Goal: Task Accomplishment & Management: Use online tool/utility

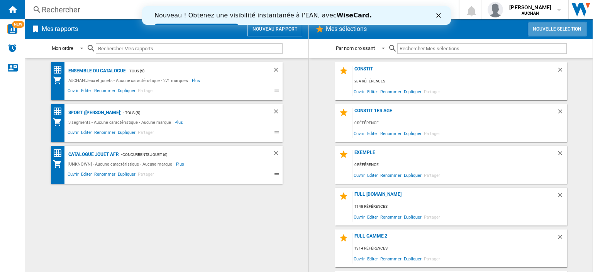
click at [565, 25] on button "Nouvelle selection" at bounding box center [557, 29] width 59 height 15
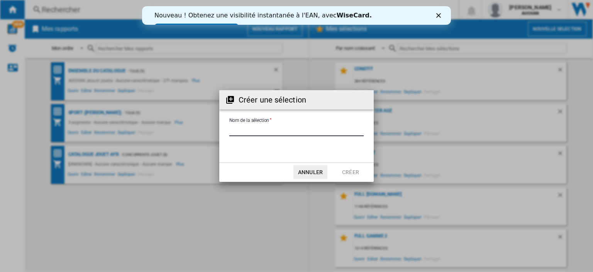
click at [265, 132] on input "Nom de la sélection" at bounding box center [296, 130] width 134 height 12
click at [233, 214] on div "Créer une sélection Nom de la sélection Annuler Créer" at bounding box center [296, 136] width 593 height 272
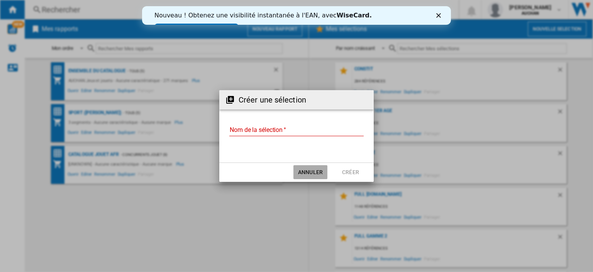
click at [312, 174] on button "Annuler" at bounding box center [311, 172] width 34 height 14
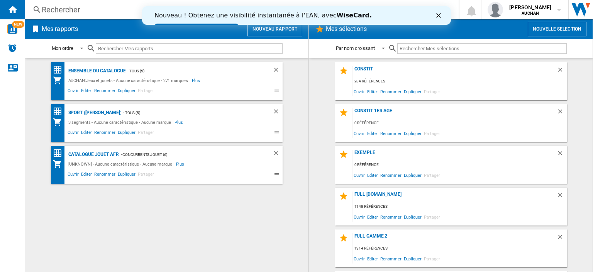
click at [570, 25] on button "Nouvelle selection" at bounding box center [557, 29] width 59 height 15
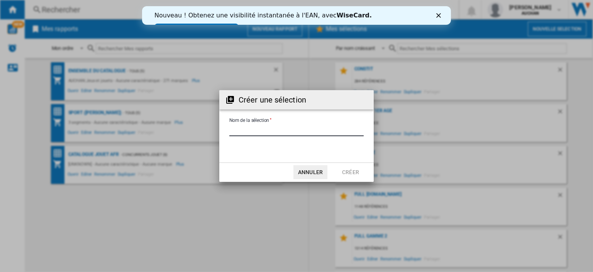
click at [268, 129] on input "Nom de la sélection" at bounding box center [296, 130] width 134 height 12
type input "*"
type input "**********"
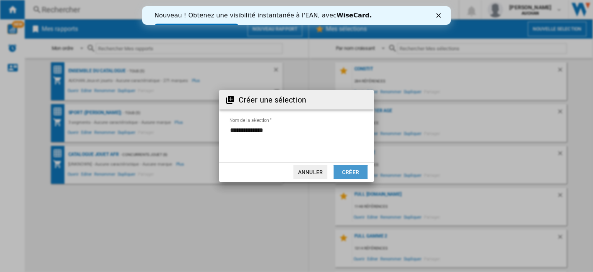
click at [350, 169] on button "Créer" at bounding box center [351, 172] width 34 height 14
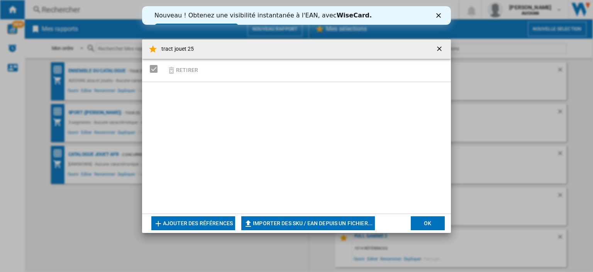
click at [435, 47] on button "button" at bounding box center [440, 48] width 15 height 15
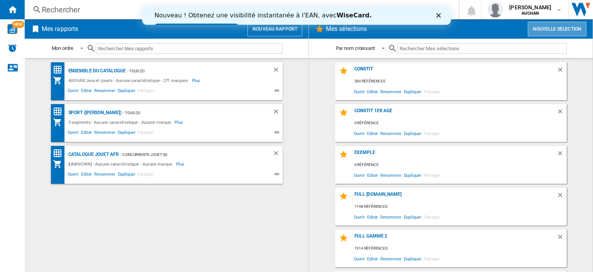
click at [557, 27] on button "Nouvelle selection" at bounding box center [557, 29] width 59 height 15
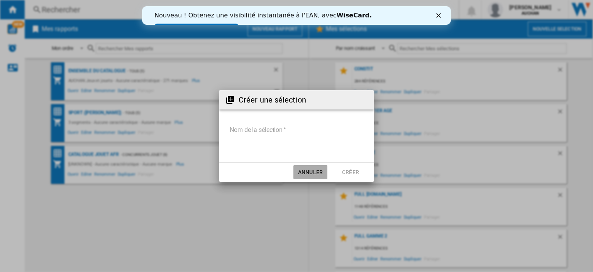
click at [304, 171] on button "Annuler" at bounding box center [311, 172] width 34 height 14
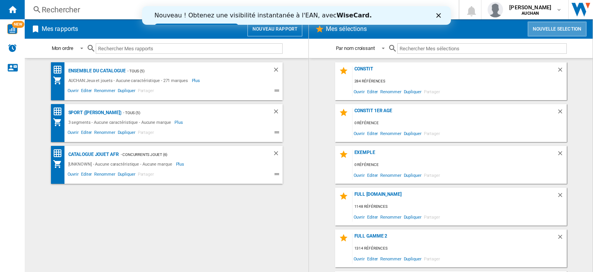
click at [573, 31] on button "Nouvelle selection" at bounding box center [557, 29] width 59 height 15
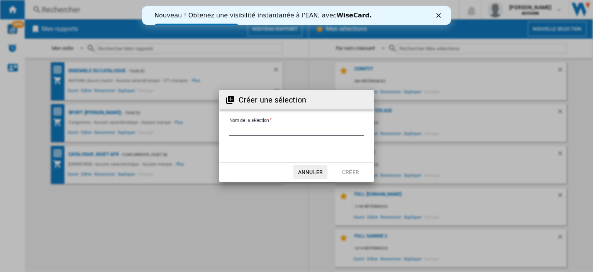
click at [284, 129] on input "Nom de la sélection" at bounding box center [296, 130] width 134 height 12
type input "******"
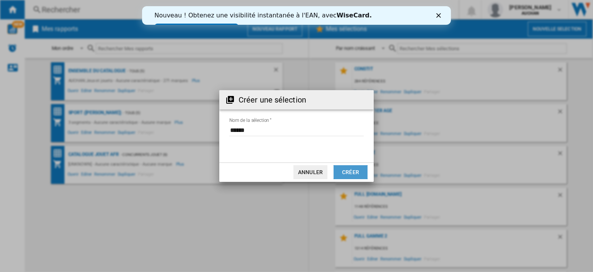
click at [341, 171] on button "Créer" at bounding box center [351, 172] width 34 height 14
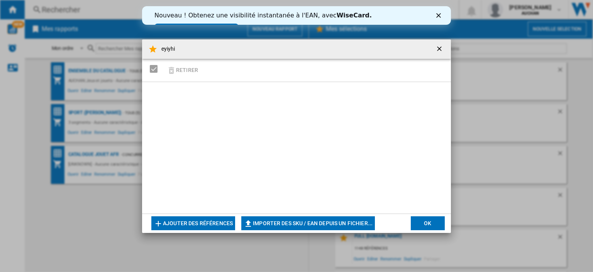
click at [299, 222] on button "Importer des SKU / EAN depuis un fichier..." at bounding box center [308, 223] width 134 height 14
click at [442, 43] on button "eyiyhi Retirer ..." at bounding box center [440, 48] width 15 height 15
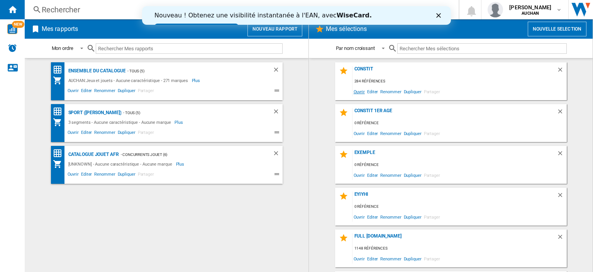
click at [356, 93] on span "Ouvrir" at bounding box center [360, 91] width 14 height 10
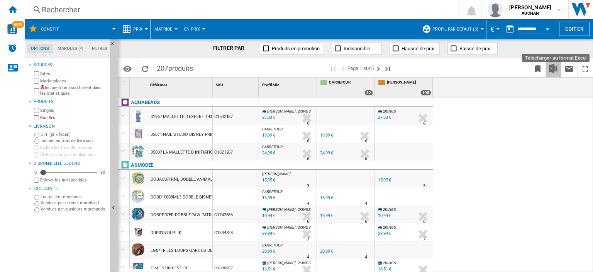
click at [553, 69] on img "Télécharger au format Excel" at bounding box center [553, 68] width 9 height 9
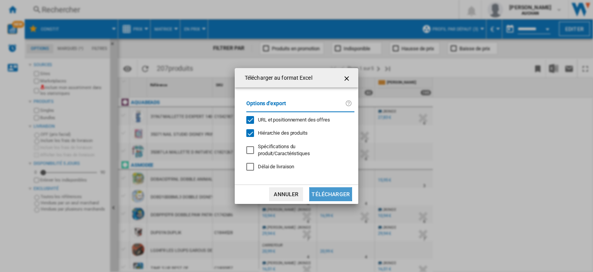
click at [326, 193] on button "Télécharger" at bounding box center [330, 194] width 43 height 14
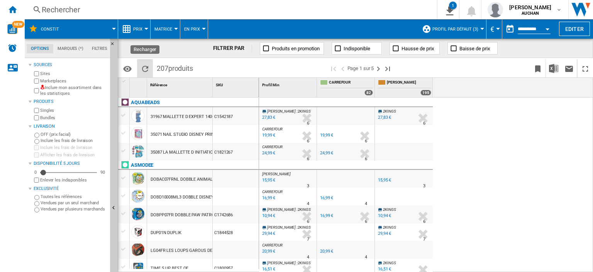
click at [144, 66] on ng-md-icon "Recharger" at bounding box center [145, 68] width 9 height 9
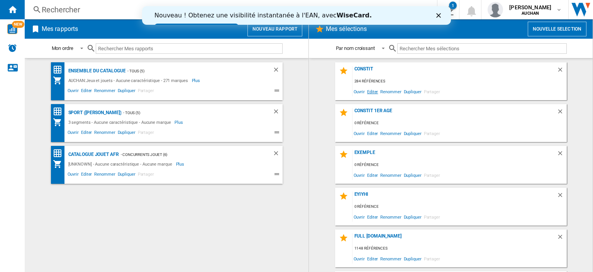
click at [370, 91] on span "Editer" at bounding box center [372, 91] width 13 height 10
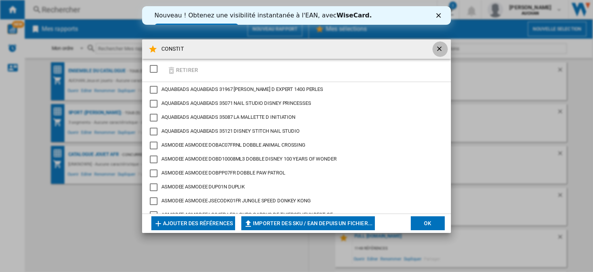
click at [441, 51] on ng-md-icon "getI18NText('BUTTONS.CLOSE_DIALOG')" at bounding box center [440, 49] width 9 height 9
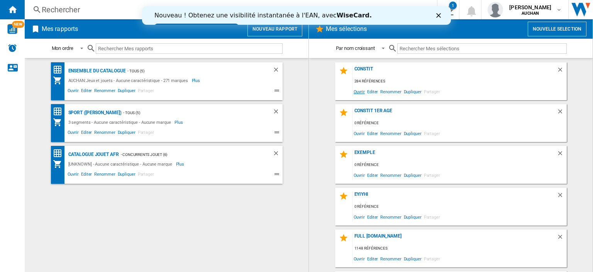
click at [358, 90] on span "Ouvrir" at bounding box center [360, 91] width 14 height 10
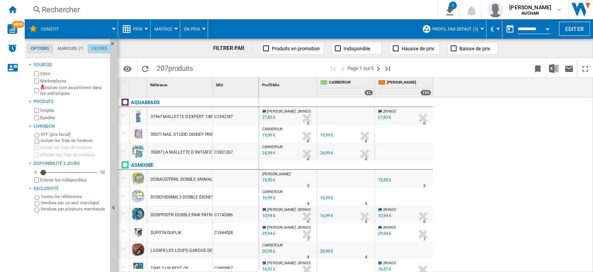
click at [93, 52] on md-tab-item "Filtres" at bounding box center [100, 48] width 24 height 9
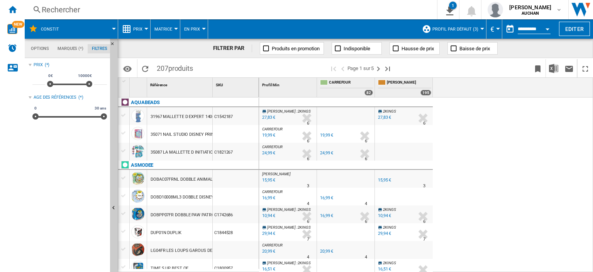
scroll to position [50, 0]
click at [44, 48] on md-tab-item "Options" at bounding box center [40, 48] width 27 height 9
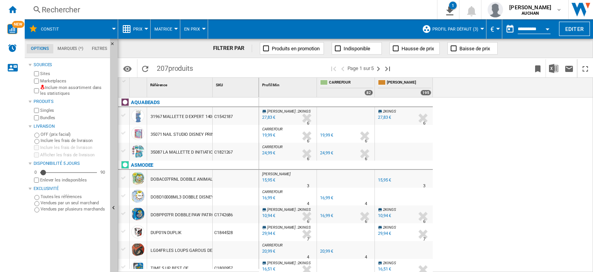
scroll to position [9, 0]
click at [78, 53] on md-tab-item "Marques (*)" at bounding box center [70, 48] width 34 height 9
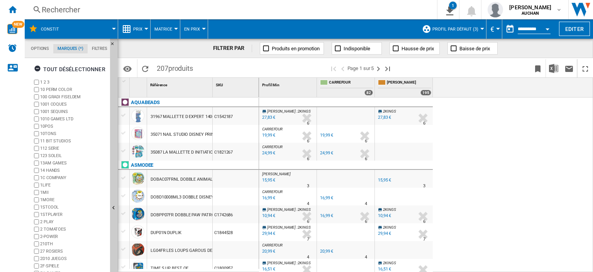
scroll to position [29, 0]
click at [43, 52] on md-tab-item "Options" at bounding box center [40, 48] width 27 height 9
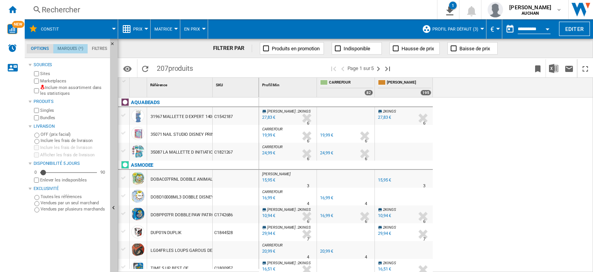
click at [71, 46] on md-tab-item "Marques (*)" at bounding box center [70, 48] width 34 height 9
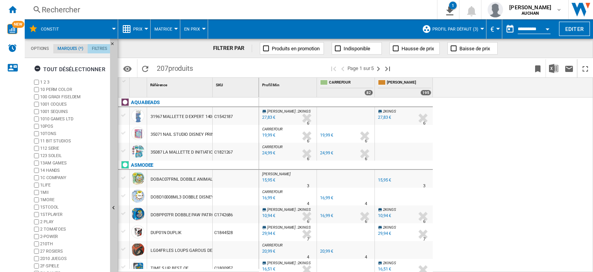
click at [92, 51] on md-tab-item "Filtres" at bounding box center [100, 48] width 24 height 9
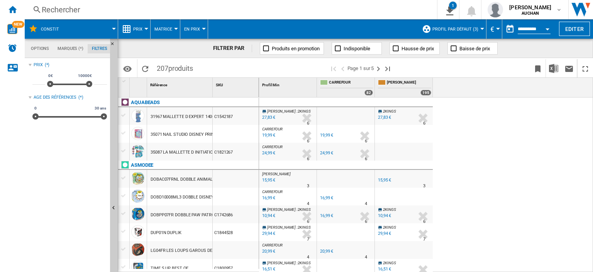
scroll to position [50, 0]
click at [35, 49] on md-tab-item "Options" at bounding box center [40, 48] width 27 height 9
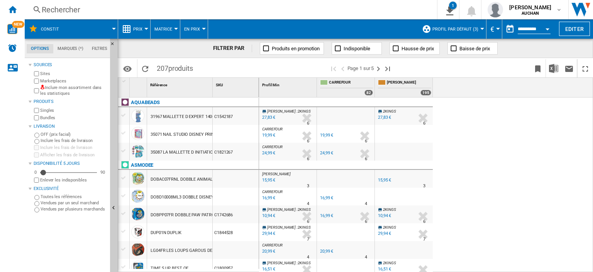
scroll to position [9, 0]
click at [141, 32] on button "Prix" at bounding box center [139, 28] width 13 height 19
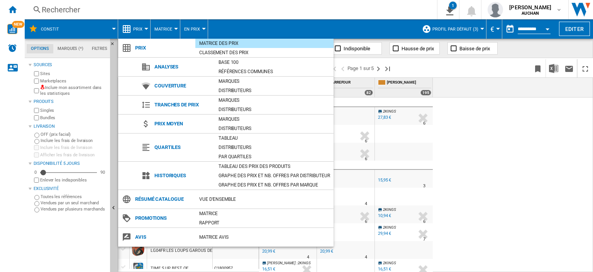
click at [494, 156] on md-backdrop at bounding box center [296, 136] width 593 height 272
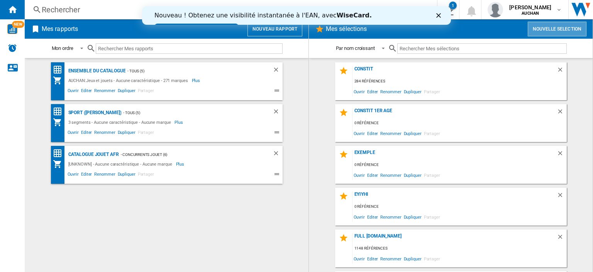
click at [558, 29] on button "Nouvelle selection" at bounding box center [557, 29] width 59 height 15
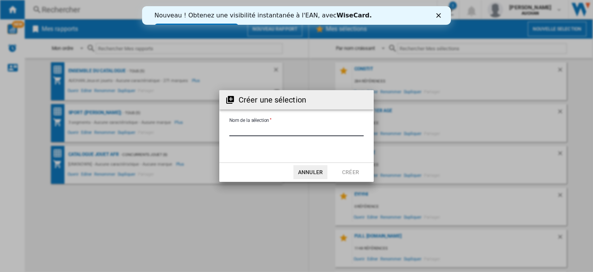
click at [278, 131] on input "Nom de la sélection" at bounding box center [296, 130] width 134 height 12
type input "*****"
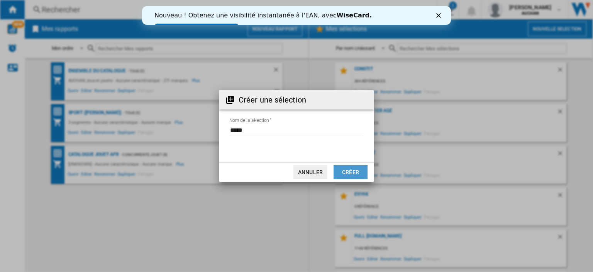
click at [339, 171] on button "Créer" at bounding box center [351, 172] width 34 height 14
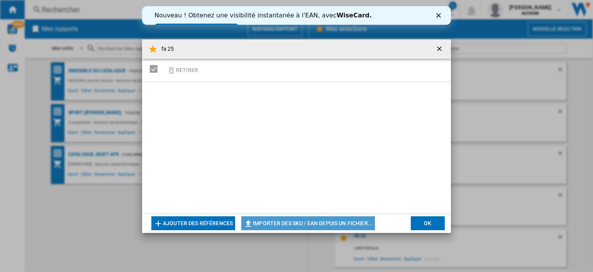
click at [324, 220] on button "Importer des SKU / EAN depuis un fichier..." at bounding box center [308, 223] width 134 height 14
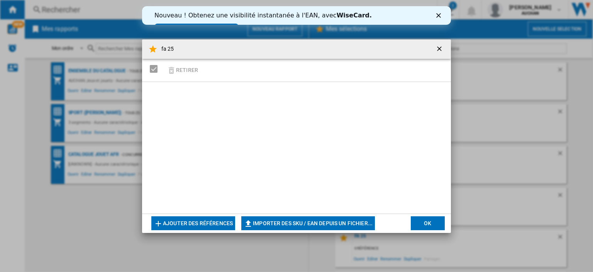
type input "**********"
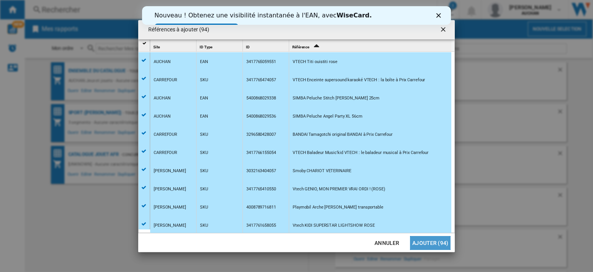
click at [422, 242] on button "Ajouter (94)" at bounding box center [430, 243] width 41 height 14
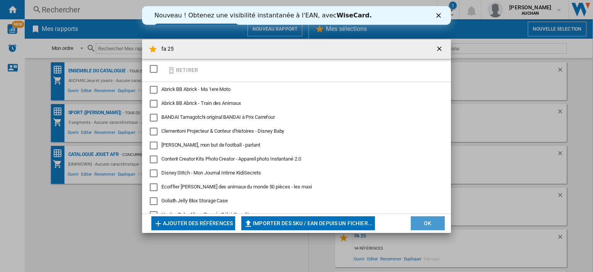
click at [424, 222] on button "OK" at bounding box center [428, 223] width 34 height 14
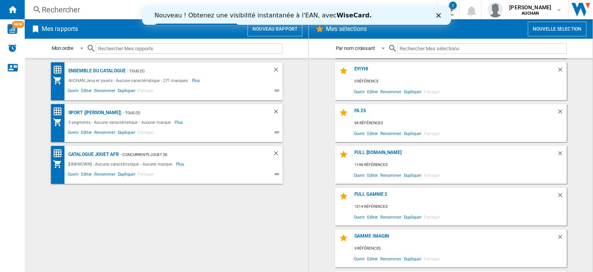
scroll to position [125, 0]
click at [359, 132] on span "Ouvrir" at bounding box center [360, 133] width 14 height 10
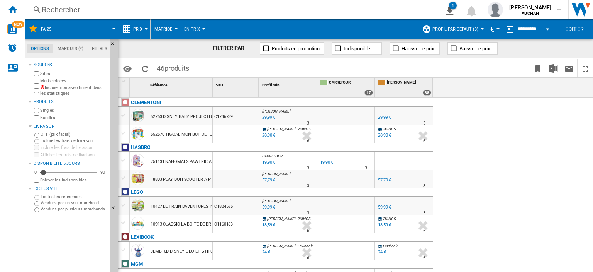
click at [198, 30] on span "En Prix" at bounding box center [192, 29] width 16 height 5
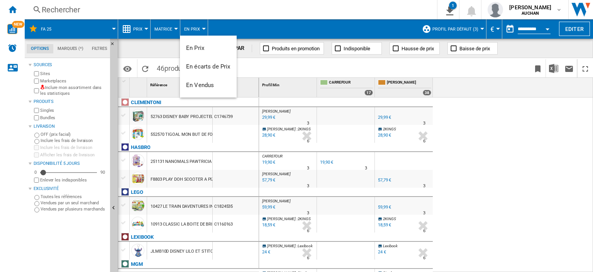
click at [169, 31] on md-backdrop at bounding box center [296, 136] width 593 height 272
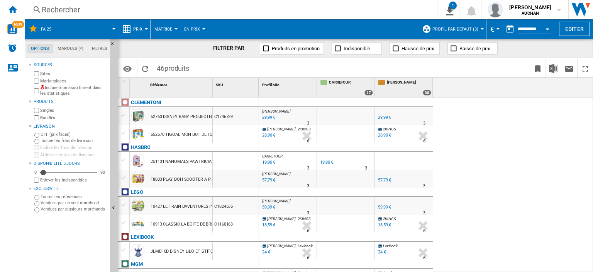
click at [166, 25] on button "Matrice" at bounding box center [165, 28] width 22 height 19
click at [136, 27] on md-backdrop at bounding box center [296, 136] width 593 height 272
click at [65, 51] on md-tab-item "Marques (*)" at bounding box center [70, 48] width 34 height 9
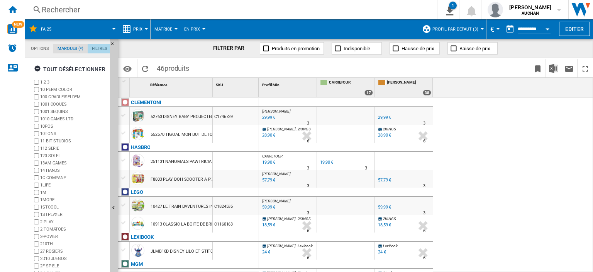
click at [98, 48] on md-tab-item "Filtres" at bounding box center [100, 48] width 24 height 9
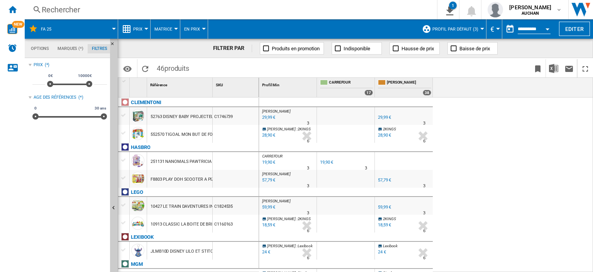
scroll to position [50, 0]
click at [36, 48] on md-tab-item "Options" at bounding box center [40, 48] width 27 height 9
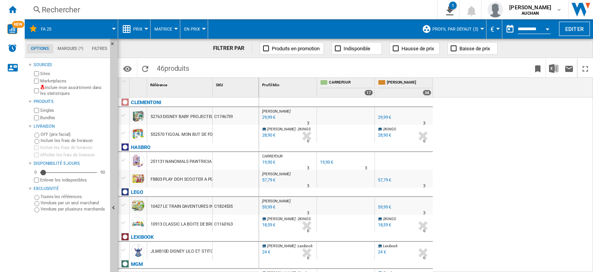
scroll to position [9, 0]
click at [579, 31] on button "Editer" at bounding box center [574, 29] width 31 height 14
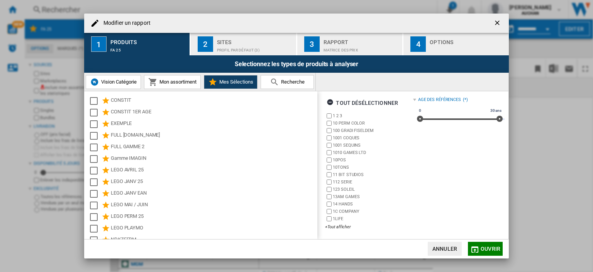
scroll to position [0, 0]
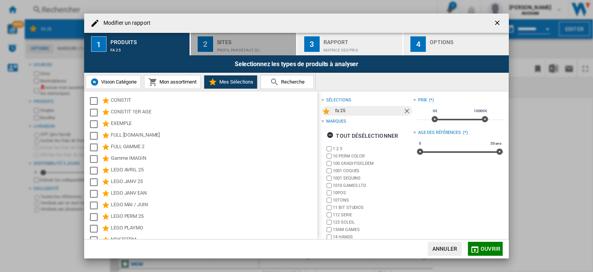
click at [234, 44] on div "Profil par défaut (3)" at bounding box center [255, 48] width 76 height 8
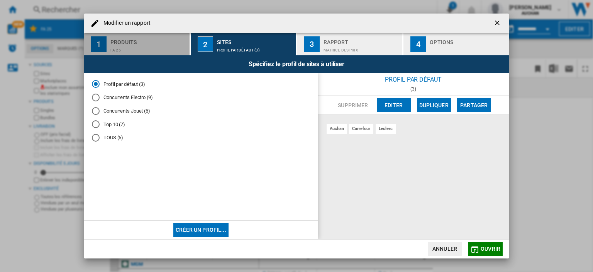
click at [155, 44] on div "fa 25" at bounding box center [148, 48] width 76 height 8
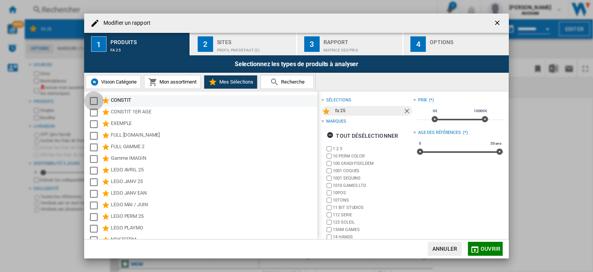
click at [90, 98] on div "Select" at bounding box center [94, 101] width 8 height 8
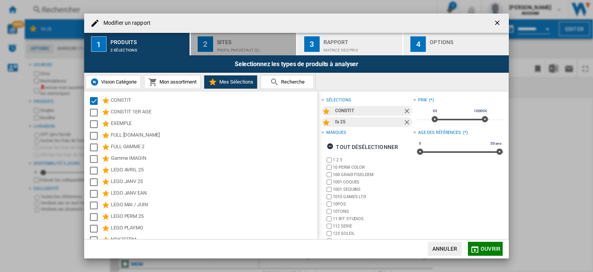
click at [239, 42] on div "Sites" at bounding box center [255, 40] width 76 height 8
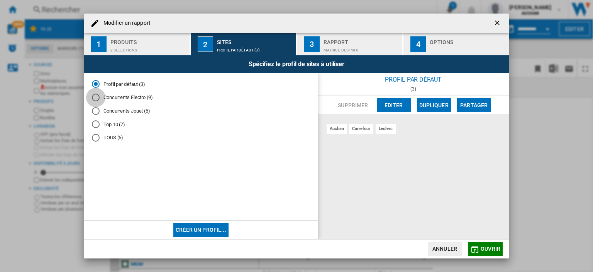
click at [97, 97] on div "Concurrents Electro (9)" at bounding box center [96, 97] width 8 height 8
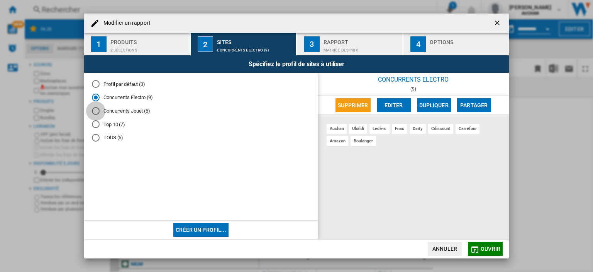
click at [94, 113] on div "Concurrents Jouet (6)" at bounding box center [96, 111] width 8 height 8
click at [95, 121] on div "Top 10 (7)" at bounding box center [96, 124] width 8 height 8
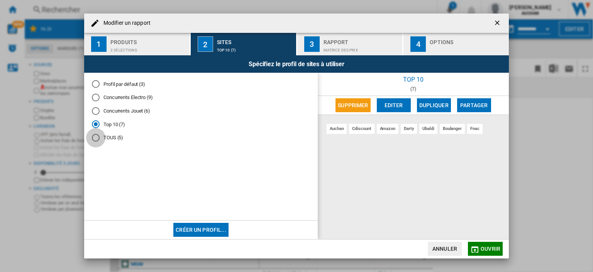
click at [95, 135] on div "TOUS (5)" at bounding box center [96, 138] width 8 height 8
click at [213, 229] on button "Créer un profil..." at bounding box center [200, 229] width 55 height 14
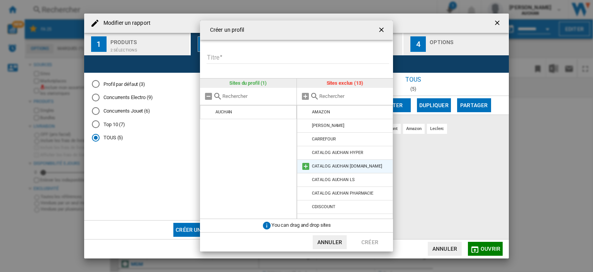
scroll to position [63, 0]
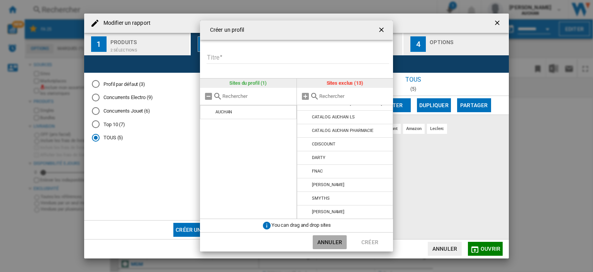
click at [333, 241] on button "Annuler" at bounding box center [330, 242] width 34 height 14
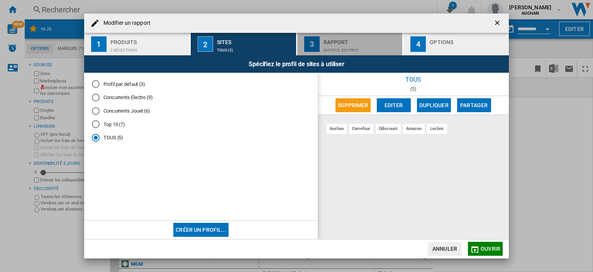
click at [347, 44] on div "Matrice des prix" at bounding box center [362, 48] width 76 height 8
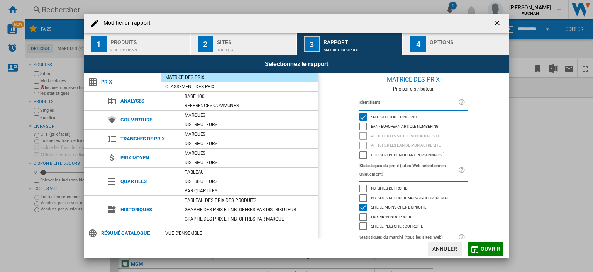
scroll to position [63, 0]
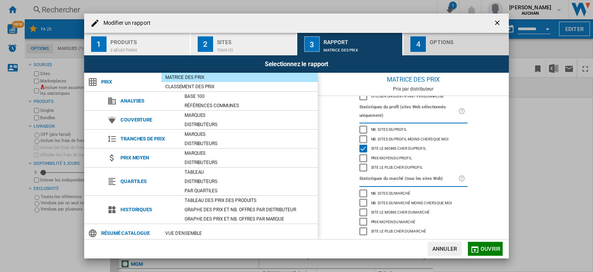
click at [438, 45] on div "button" at bounding box center [468, 48] width 76 height 8
